Goal: Task Accomplishment & Management: Use online tool/utility

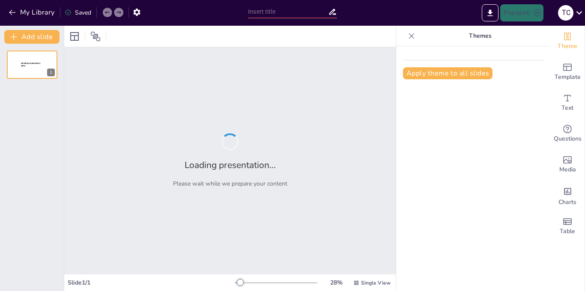
type input "Viviendo con Sobrepeso: Retos y Soluciones Cotidianas"
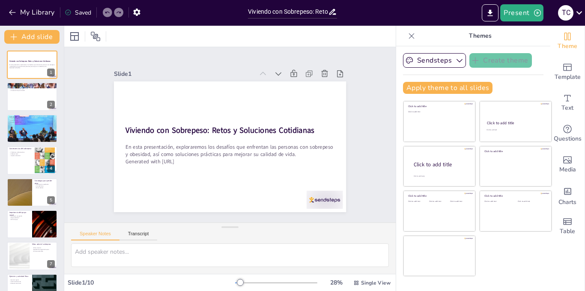
click at [211, 36] on div at bounding box center [229, 36] width 331 height 21
click at [456, 62] on icon "button" at bounding box center [459, 60] width 6 height 3
click at [455, 62] on icon "button" at bounding box center [459, 60] width 9 height 9
click at [522, 16] on button "Present" at bounding box center [521, 12] width 43 height 17
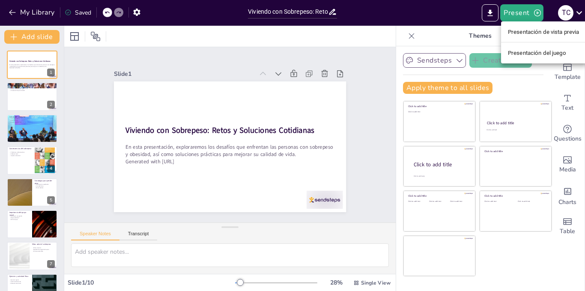
click at [530, 33] on font "Presentación de vista previa" at bounding box center [543, 32] width 71 height 6
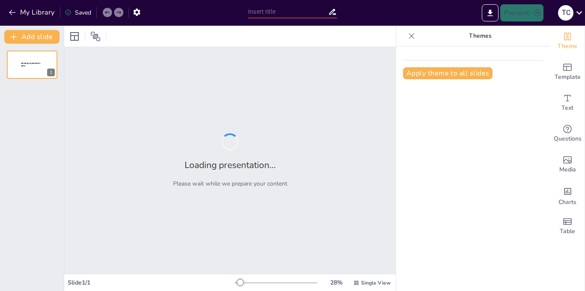
type input "Viviendo con Sobrepeso: Retos y Soluciones Cotidianas"
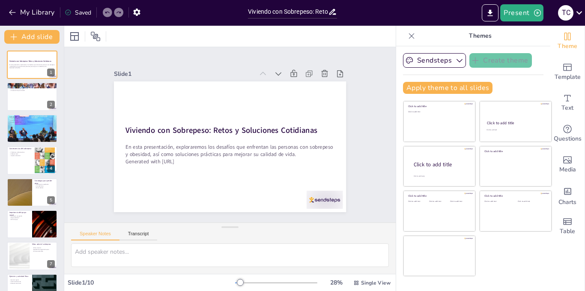
scroll to position [82, 0]
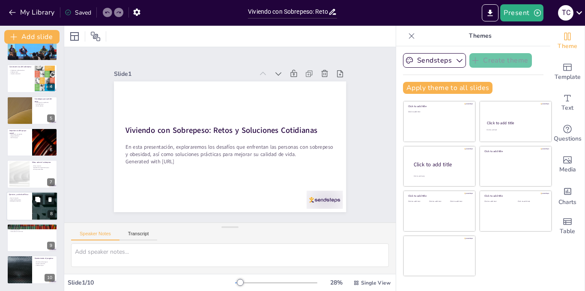
click at [17, 207] on div at bounding box center [31, 205] width 51 height 29
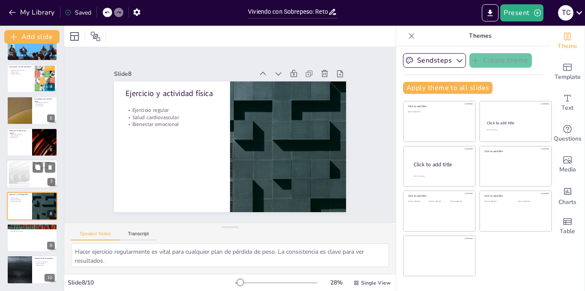
click at [17, 175] on div at bounding box center [19, 174] width 46 height 26
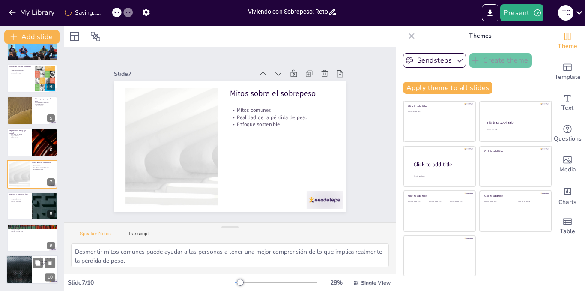
click at [27, 274] on div at bounding box center [19, 269] width 51 height 29
type textarea "Llevar un registro del progreso puede proporcionar una visión clara de los logr…"
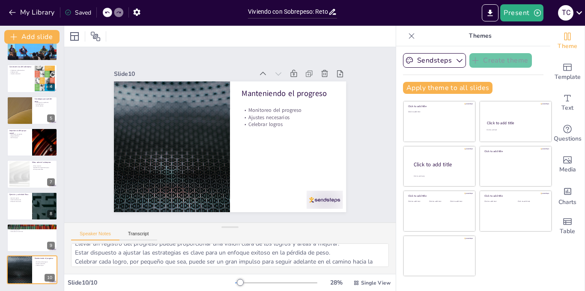
scroll to position [20, 0]
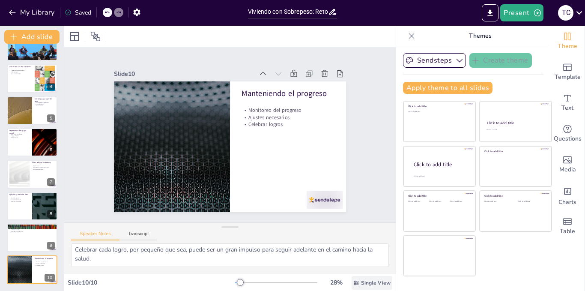
click at [361, 283] on span "Single View" at bounding box center [376, 282] width 30 height 7
click at [363, 266] on font "Vista de lista" at bounding box center [360, 263] width 35 height 8
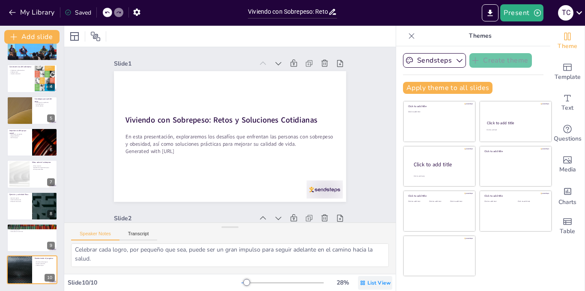
click at [372, 283] on span "List View" at bounding box center [378, 282] width 23 height 7
click at [356, 250] on div "Vista única" at bounding box center [358, 246] width 54 height 17
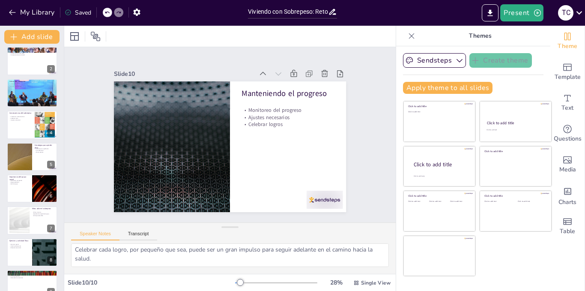
scroll to position [0, 0]
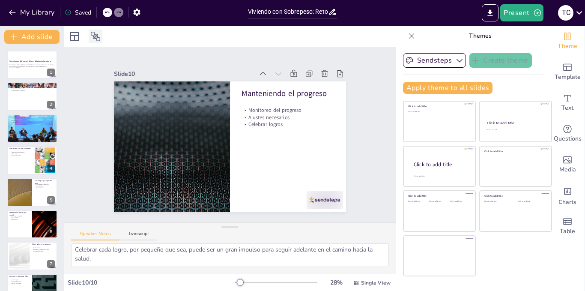
click at [95, 35] on icon at bounding box center [95, 36] width 9 height 9
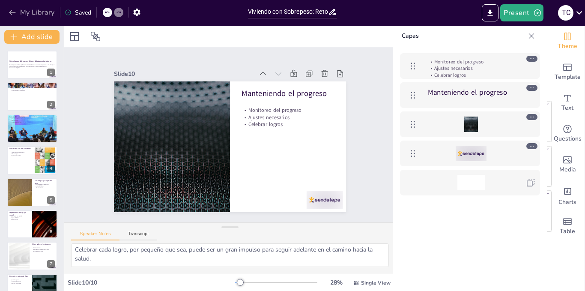
click at [13, 14] on icon "button" at bounding box center [12, 12] width 9 height 9
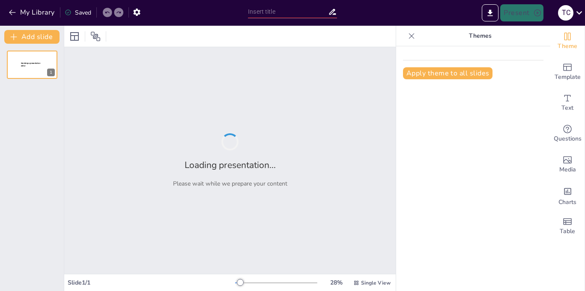
type input "Viviendo con Sobrepeso: Retos y Soluciones Cotidianas"
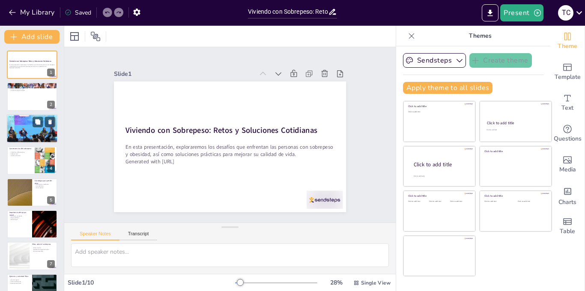
click at [24, 134] on div at bounding box center [31, 128] width 51 height 34
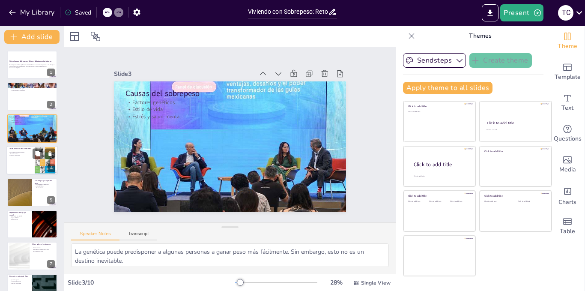
click at [21, 165] on div at bounding box center [31, 160] width 51 height 29
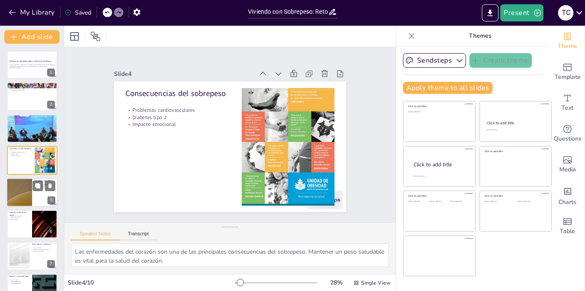
click at [29, 186] on div at bounding box center [19, 192] width 51 height 29
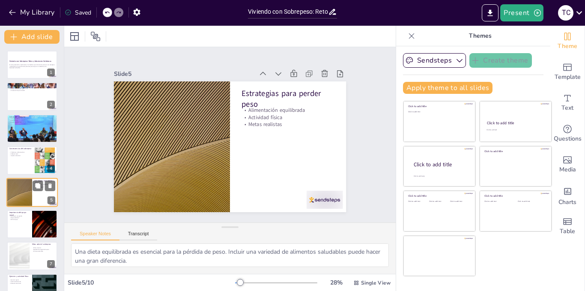
scroll to position [25, 0]
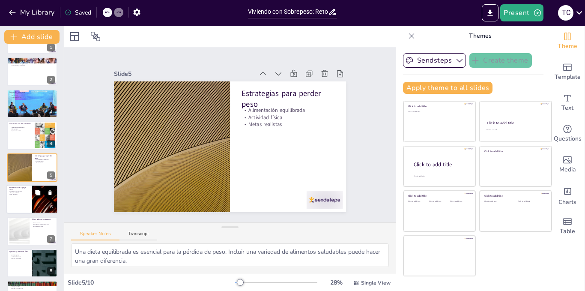
click at [24, 199] on div at bounding box center [31, 198] width 51 height 29
type textarea "La motivación es un componente clave en el viaje hacia la pérdida de peso. El a…"
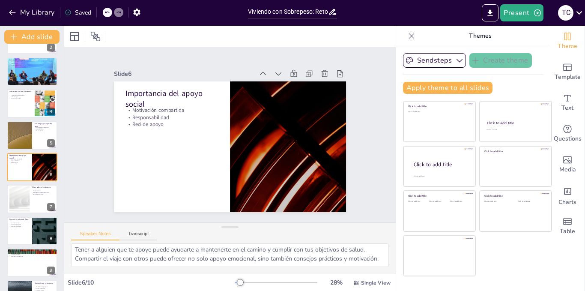
scroll to position [29, 0]
